Goal: Book appointment/travel/reservation

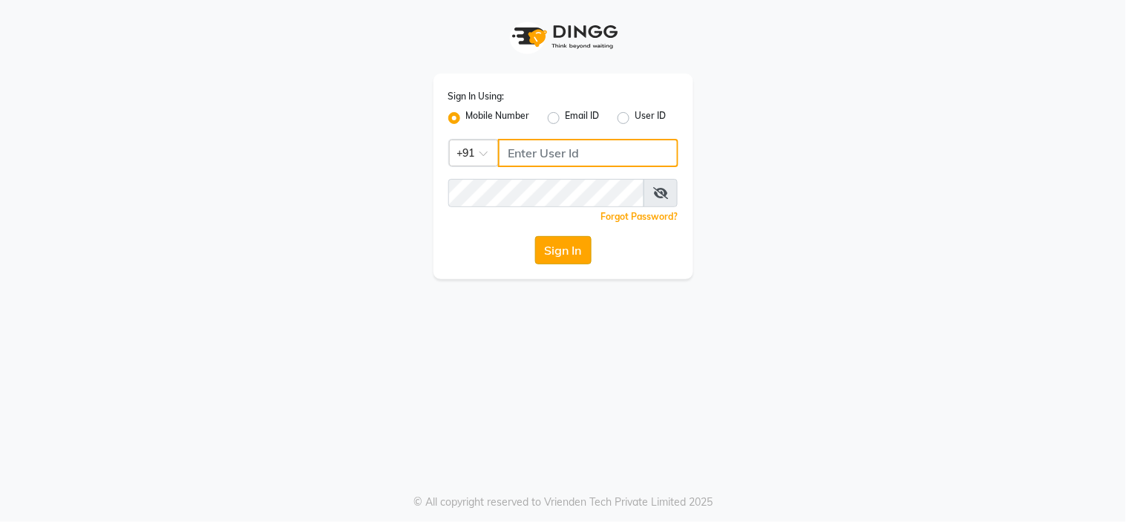
type input "9091918787"
click at [577, 258] on button "Sign In" at bounding box center [563, 250] width 56 height 28
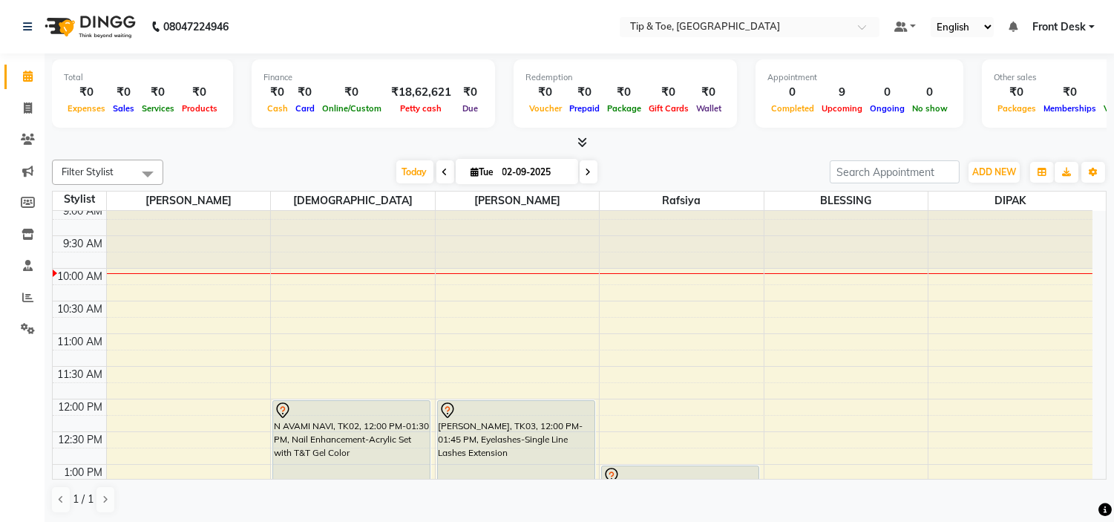
scroll to position [90, 0]
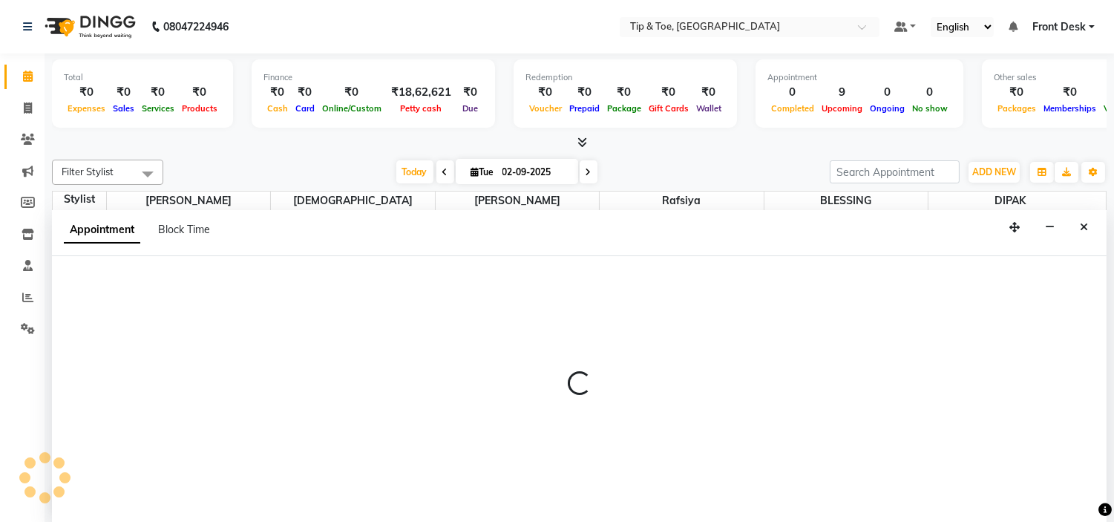
select select "50942"
select select "tentative"
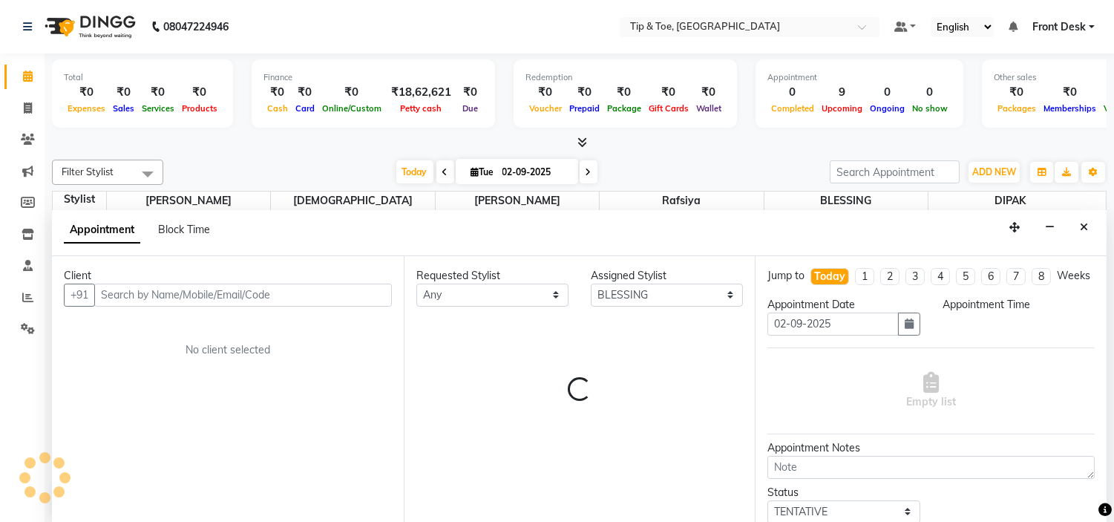
scroll to position [1, 0]
select select "660"
